Goal: Find specific page/section: Find specific page/section

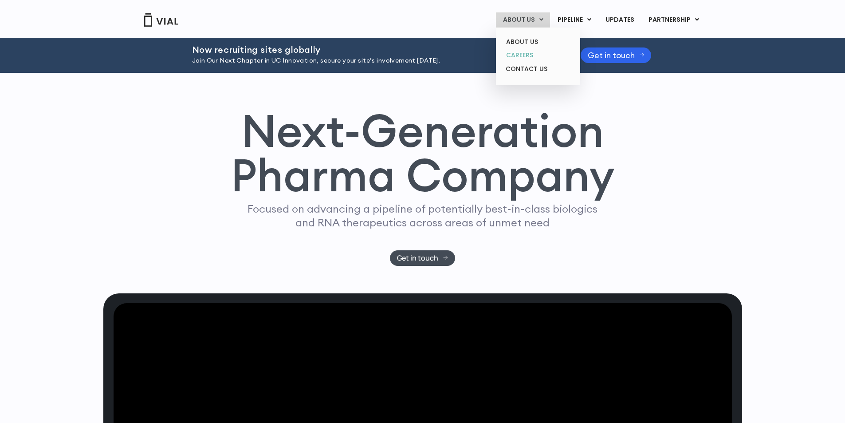
click at [527, 55] on link "CAREERS" at bounding box center [538, 55] width 78 height 14
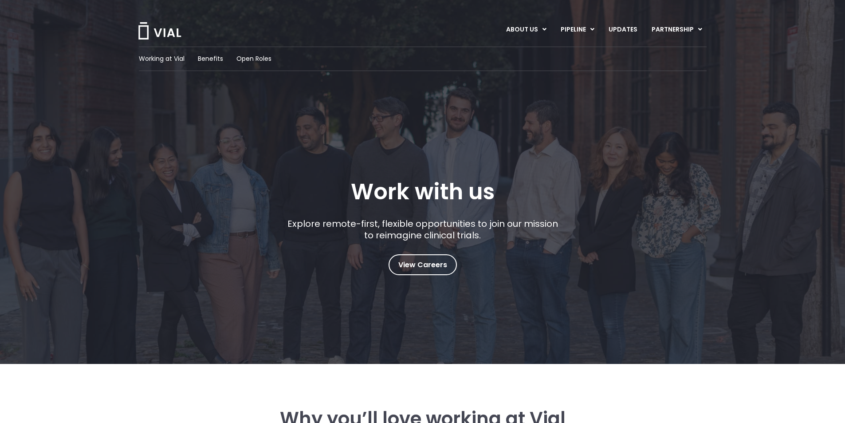
click at [153, 31] on img at bounding box center [159, 30] width 44 height 17
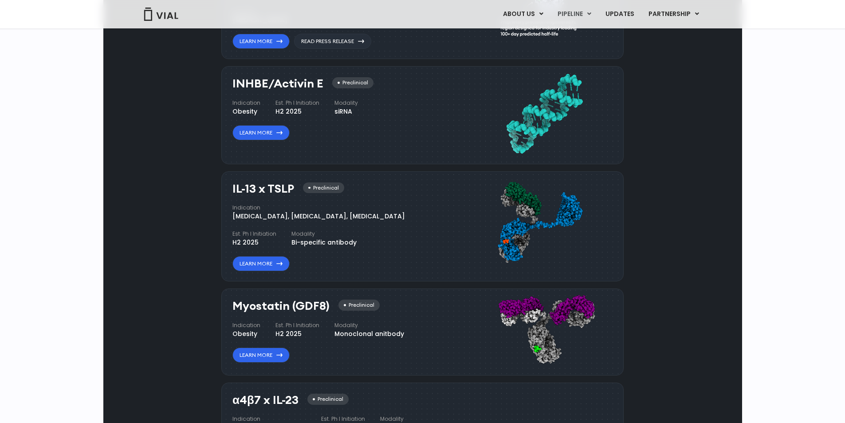
scroll to position [665, 0]
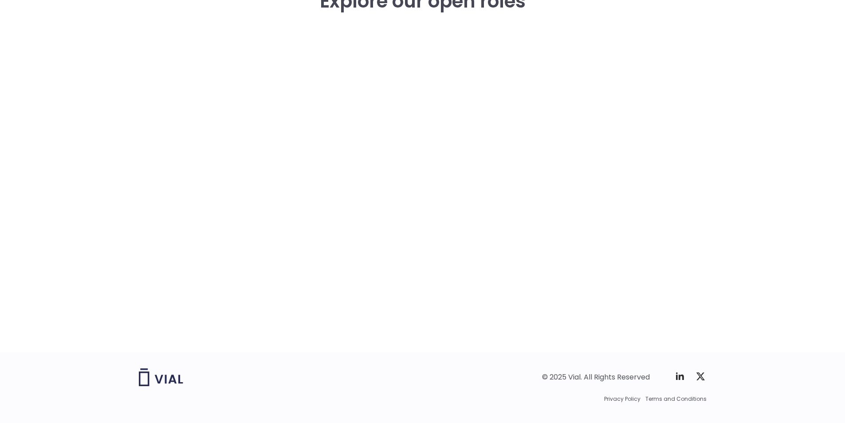
scroll to position [1315, 0]
